Goal: Task Accomplishment & Management: Use online tool/utility

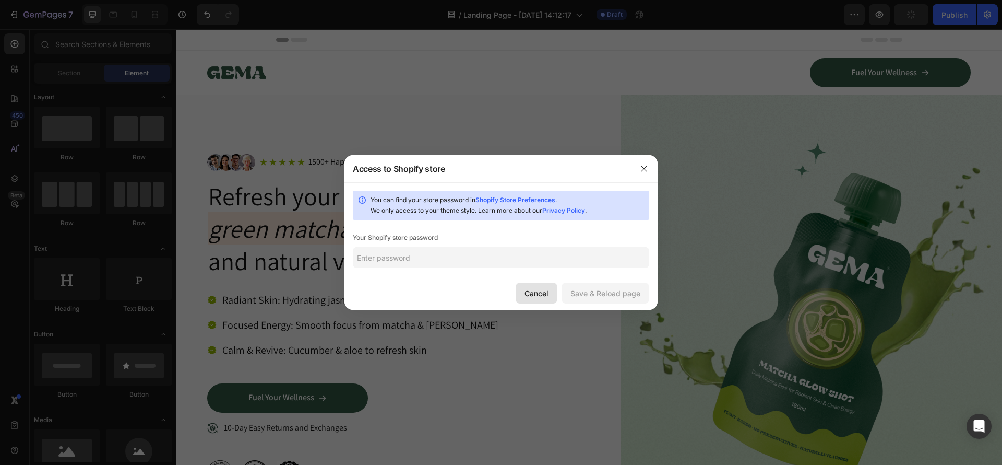
click at [533, 291] on div "Cancel" at bounding box center [537, 293] width 24 height 11
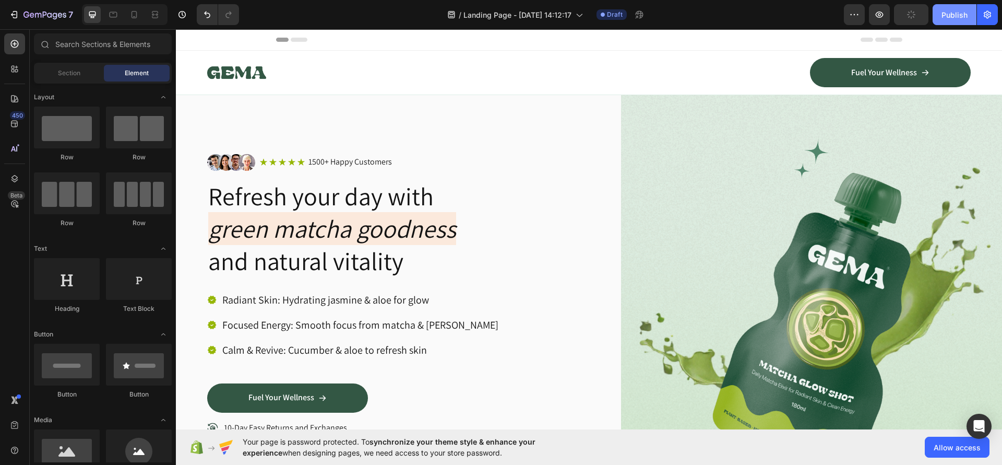
click at [951, 16] on div "Publish" at bounding box center [955, 14] width 26 height 11
click at [930, 111] on img at bounding box center [812, 319] width 382 height 449
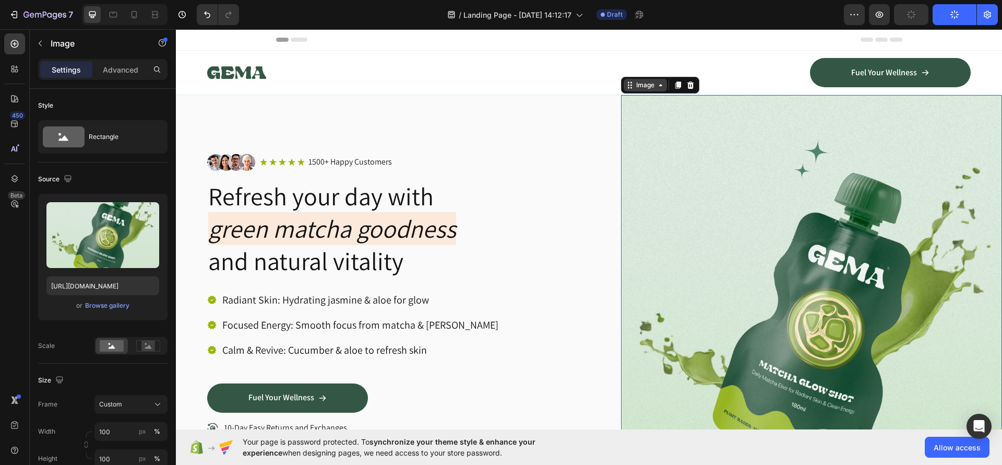
click at [627, 89] on icon at bounding box center [630, 85] width 8 height 8
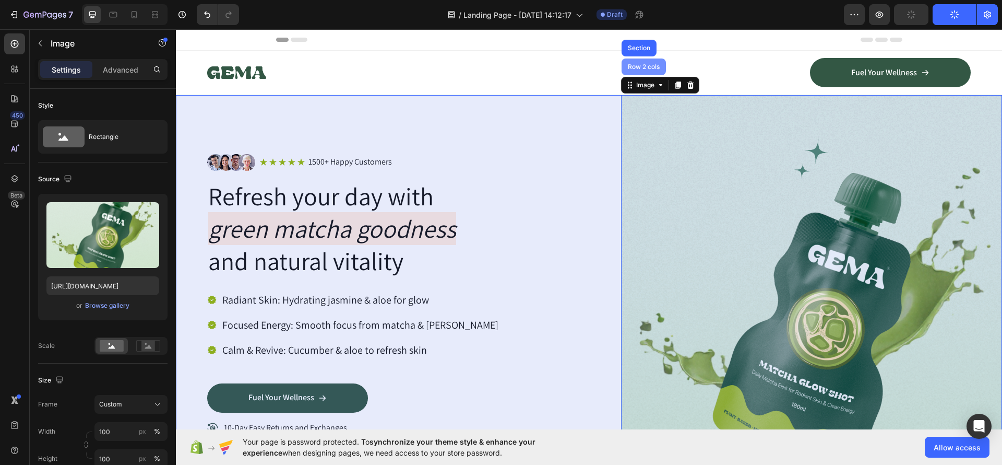
click at [630, 75] on div "Row 2 cols" at bounding box center [644, 66] width 44 height 17
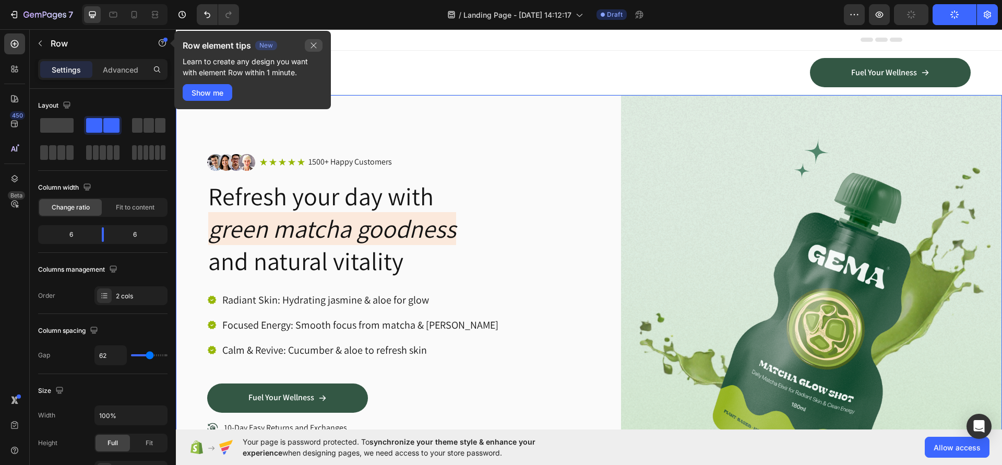
click at [316, 46] on icon "button" at bounding box center [314, 45] width 8 height 8
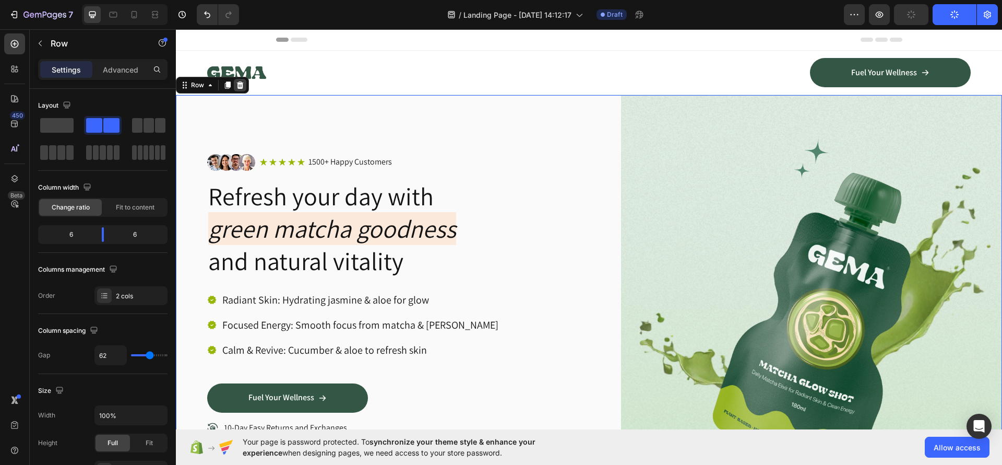
click at [244, 86] on div at bounding box center [240, 85] width 13 height 13
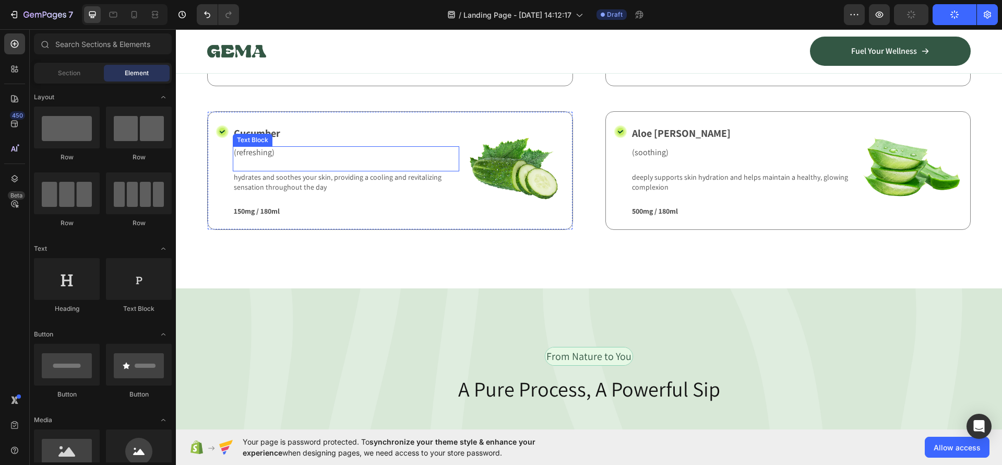
scroll to position [548, 0]
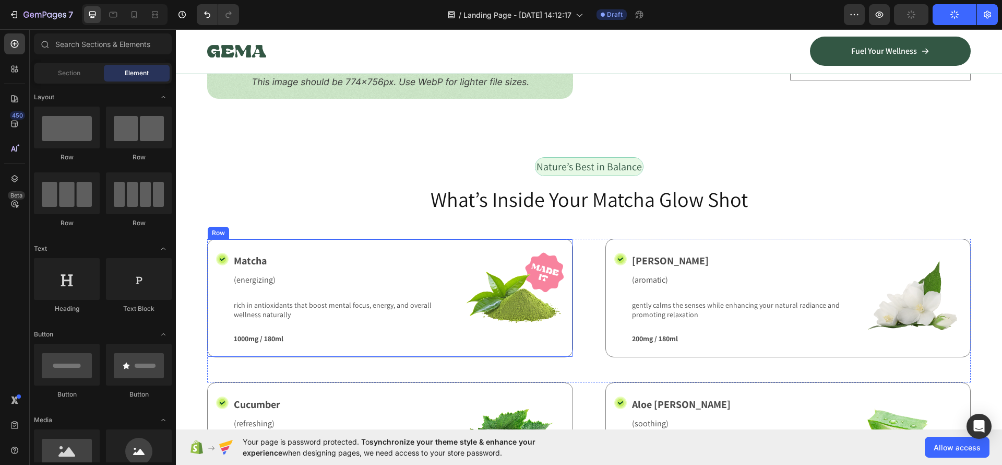
click at [224, 229] on div "Row" at bounding box center [218, 232] width 17 height 9
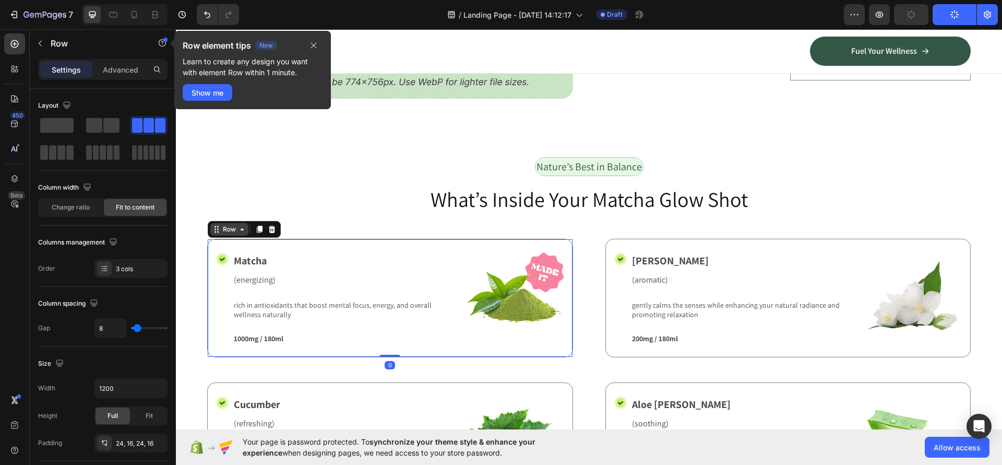
click at [224, 228] on div "Row" at bounding box center [229, 229] width 38 height 13
click at [277, 224] on div at bounding box center [272, 229] width 13 height 13
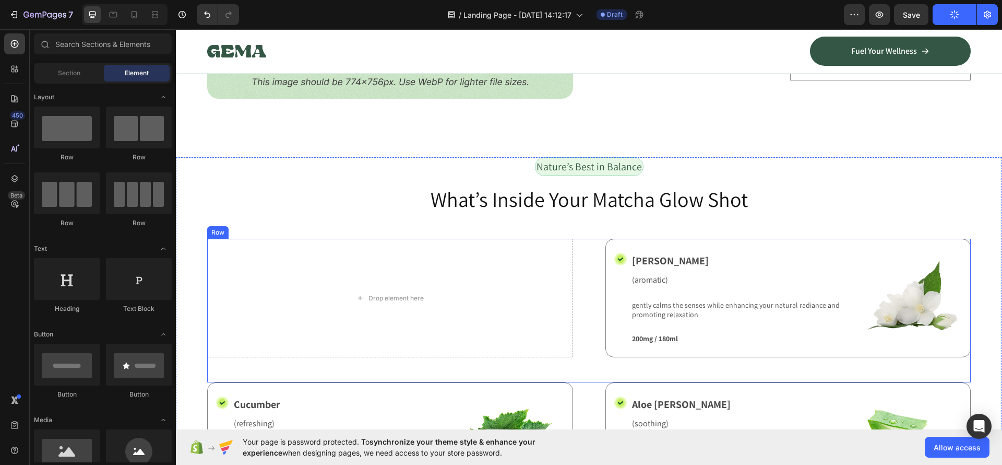
click at [220, 230] on div "Row" at bounding box center [217, 232] width 21 height 13
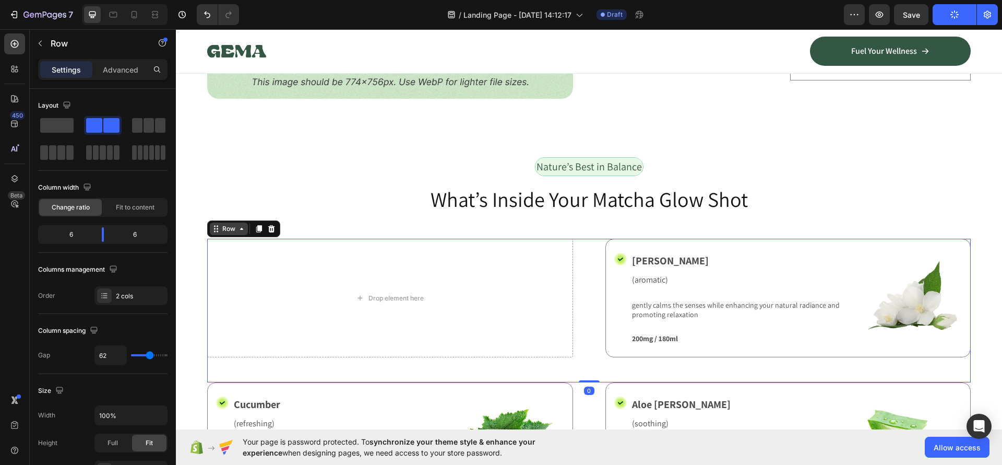
click at [220, 225] on div "Row" at bounding box center [228, 228] width 17 height 9
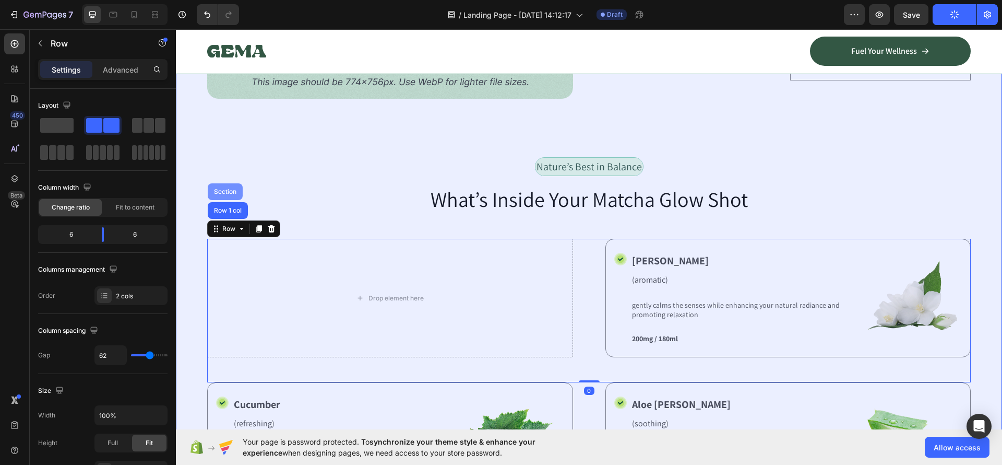
click at [227, 188] on div "Section" at bounding box center [225, 191] width 27 height 6
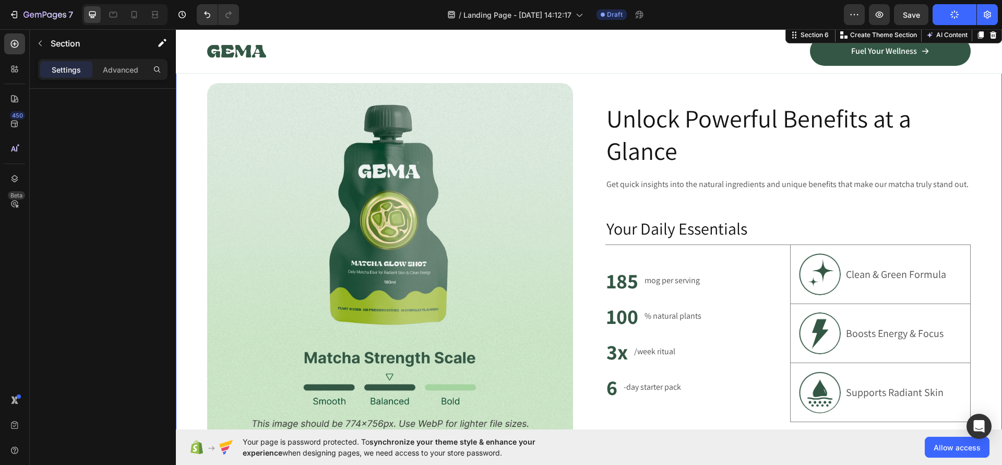
scroll to position [0, 0]
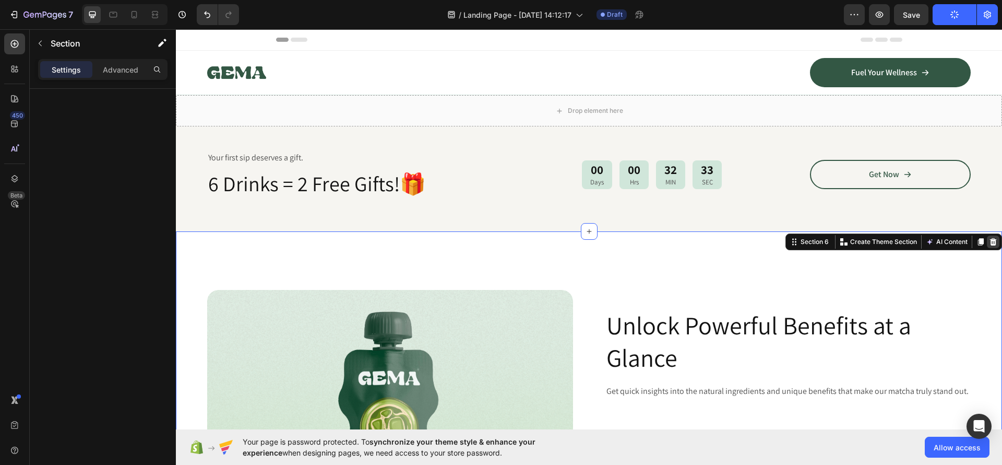
click at [989, 244] on icon at bounding box center [993, 241] width 8 height 8
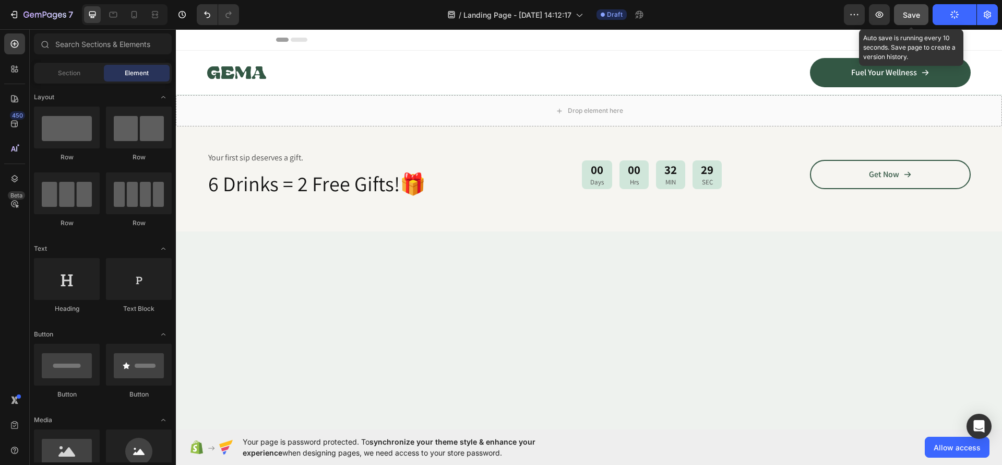
click at [916, 10] on span "Save" at bounding box center [911, 14] width 17 height 9
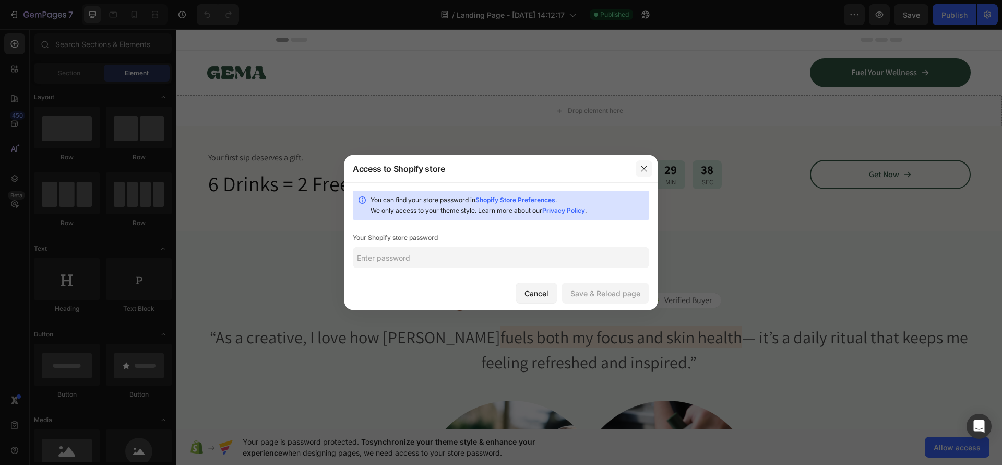
click at [643, 164] on icon "button" at bounding box center [644, 168] width 8 height 8
